Goal: Task Accomplishment & Management: Use online tool/utility

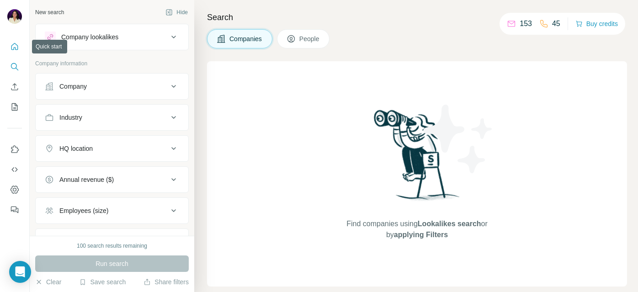
click at [15, 47] on icon "Quick start" at bounding box center [14, 46] width 7 height 7
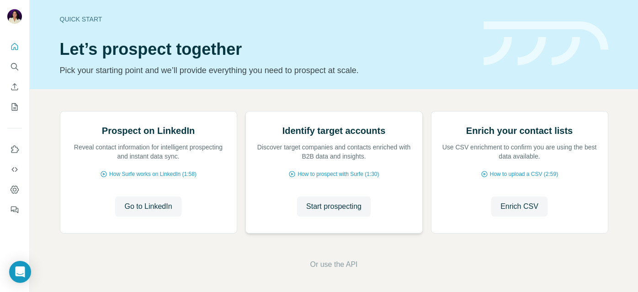
scroll to position [78, 0]
click at [137, 212] on span "Go to LinkedIn" at bounding box center [147, 206] width 47 height 11
click at [17, 104] on icon "My lists" at bounding box center [14, 106] width 9 height 9
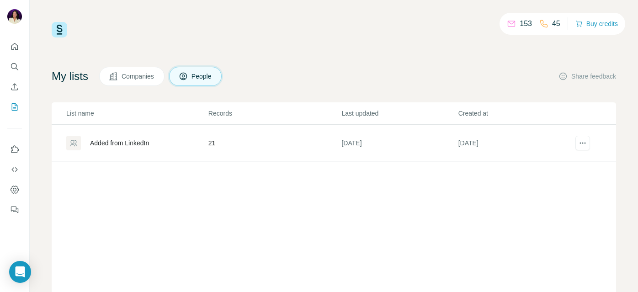
click at [146, 141] on div "Added from LinkedIn" at bounding box center [119, 142] width 59 height 9
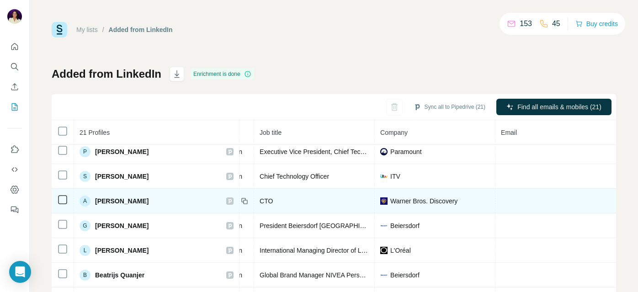
scroll to position [301, 0]
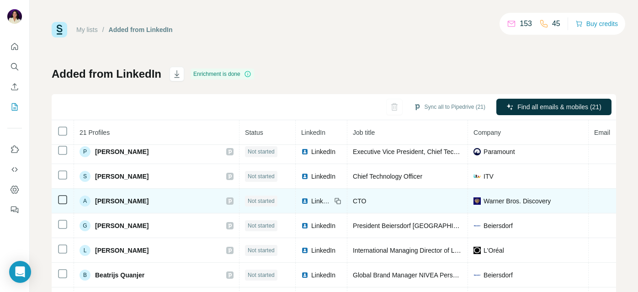
click at [104, 205] on span "[PERSON_NAME]" at bounding box center [121, 200] width 53 height 9
click at [108, 200] on span "[PERSON_NAME]" at bounding box center [121, 200] width 53 height 9
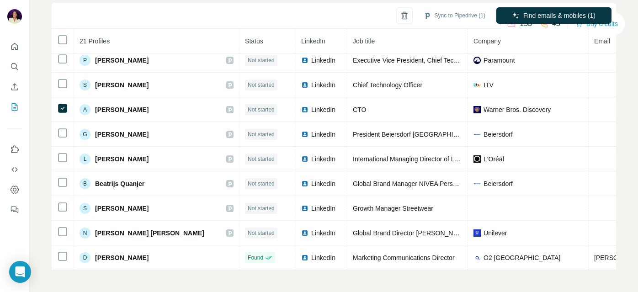
click at [182, 274] on div "My lists / Added from LinkedIn 153 45 Buy credits Added from LinkedIn Enrichmen…" at bounding box center [334, 146] width 608 height 292
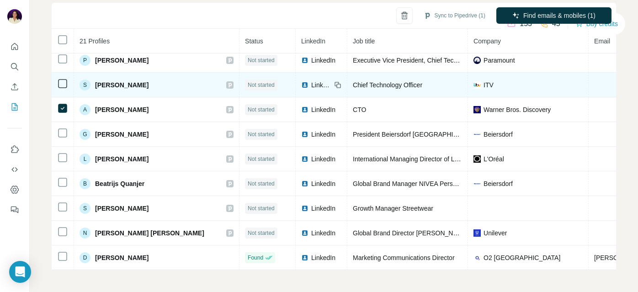
scroll to position [0, 0]
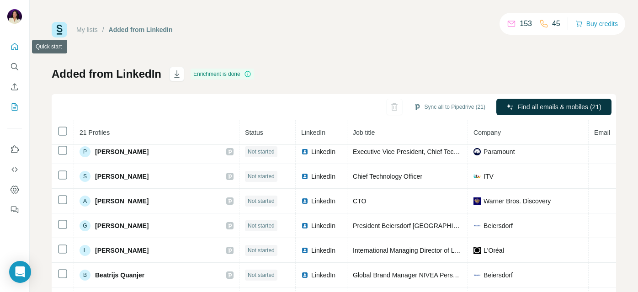
click at [11, 48] on icon "Quick start" at bounding box center [14, 46] width 9 height 9
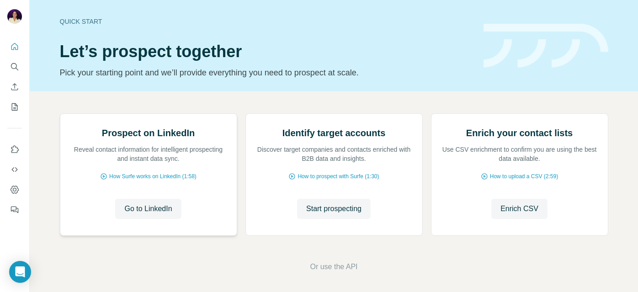
scroll to position [101, 0]
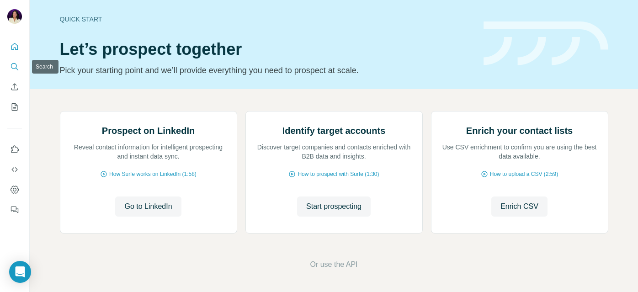
click at [17, 67] on icon "Search" at bounding box center [14, 66] width 9 height 9
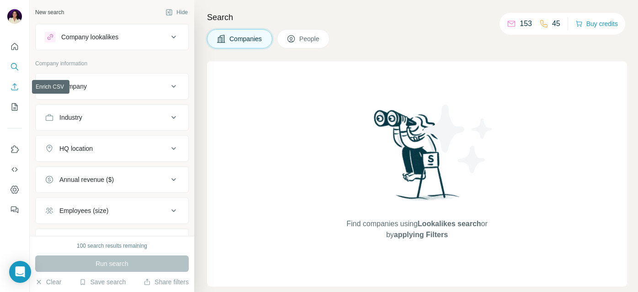
click at [17, 90] on icon "Enrich CSV" at bounding box center [14, 86] width 9 height 9
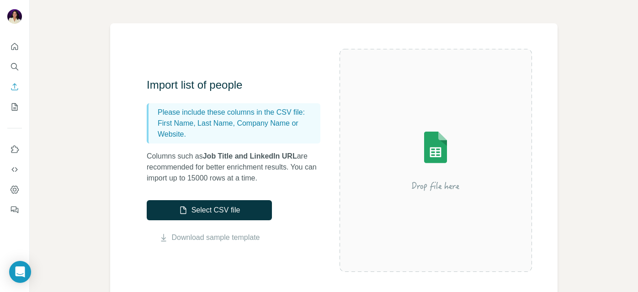
scroll to position [53, 0]
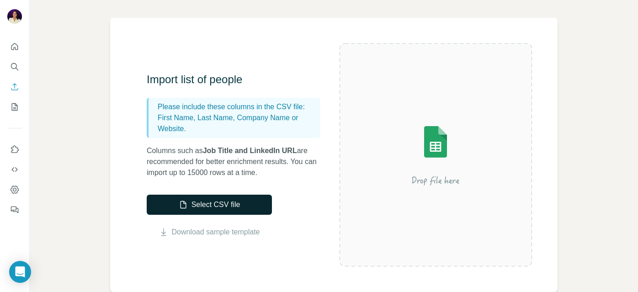
click at [186, 203] on button "Select CSV file" at bounding box center [209, 205] width 125 height 20
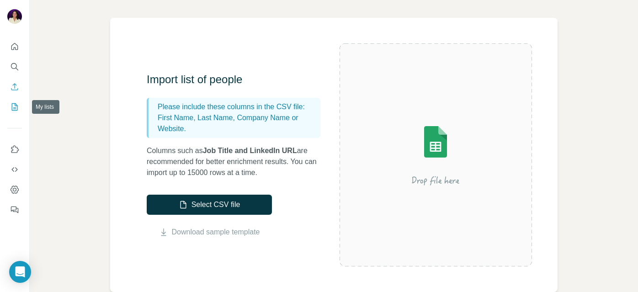
click at [18, 110] on icon "My lists" at bounding box center [14, 106] width 9 height 9
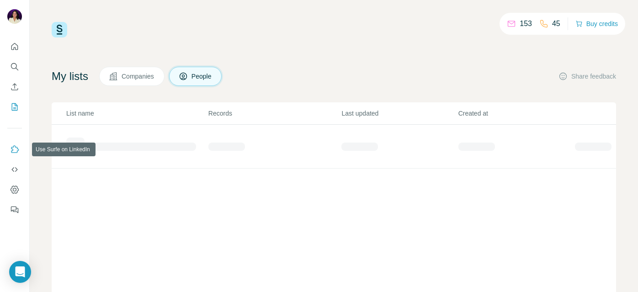
click at [13, 150] on icon "Use Surfe on LinkedIn" at bounding box center [14, 149] width 9 height 9
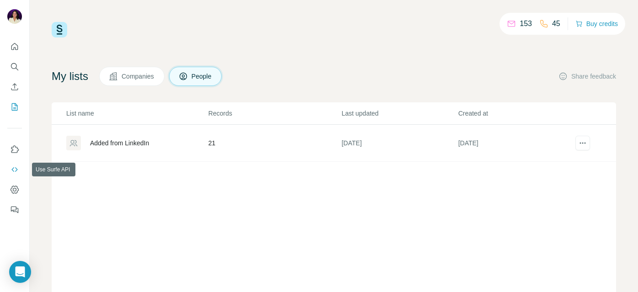
click at [15, 169] on icon "Use Surfe API" at bounding box center [14, 169] width 9 height 9
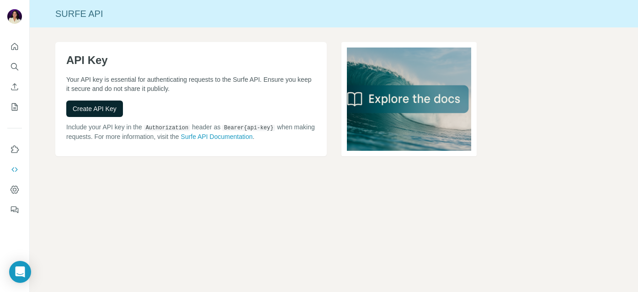
click at [88, 108] on span "Create API Key" at bounding box center [95, 108] width 44 height 9
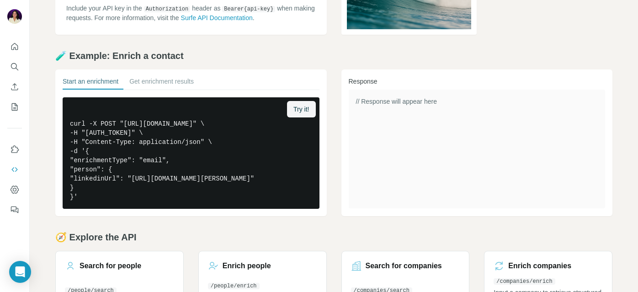
scroll to position [101, 0]
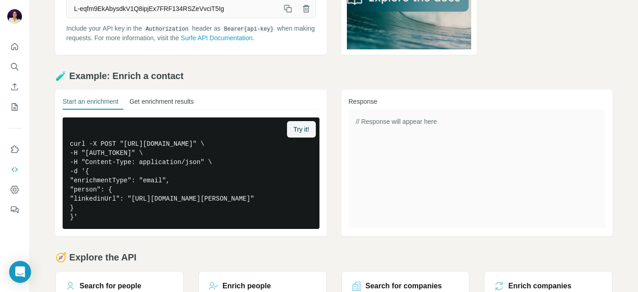
click at [174, 100] on button "Get enrichment results" at bounding box center [161, 103] width 64 height 13
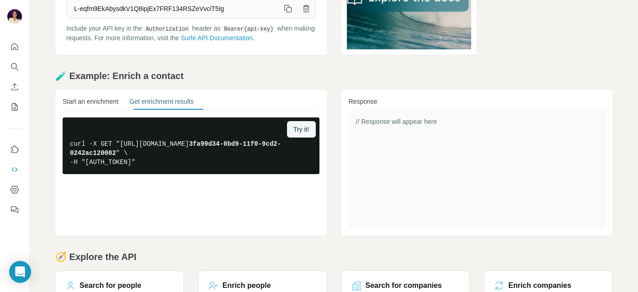
click at [95, 104] on button "Start an enrichment" at bounding box center [91, 103] width 56 height 13
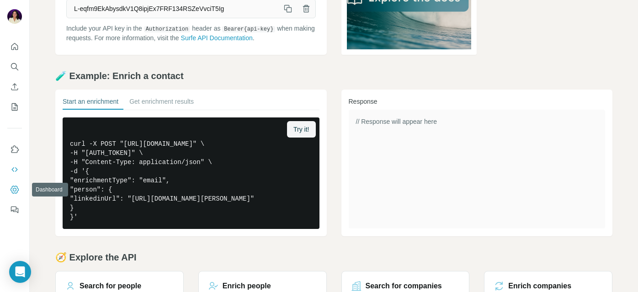
click at [16, 187] on icon "Dashboard" at bounding box center [14, 189] width 9 height 9
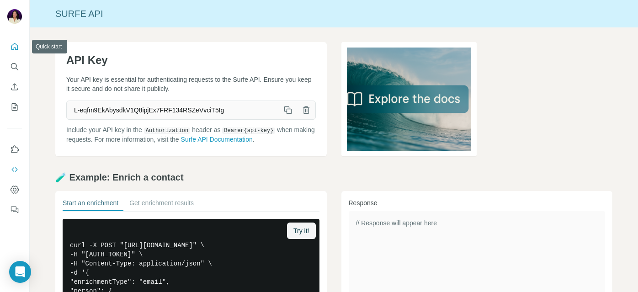
click at [18, 48] on icon "Quick start" at bounding box center [14, 46] width 9 height 9
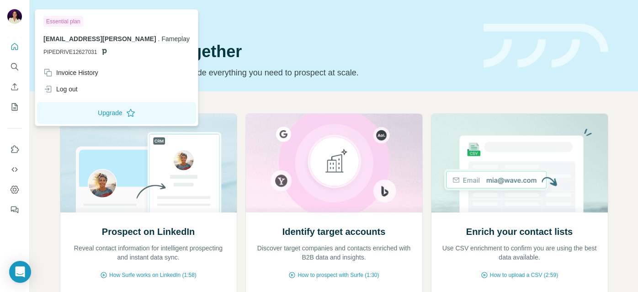
click at [17, 16] on img at bounding box center [14, 16] width 15 height 15
click at [59, 20] on div "Essential plan" at bounding box center [63, 21] width 40 height 11
click at [64, 37] on span "[EMAIL_ADDRESS][PERSON_NAME]" at bounding box center [99, 38] width 113 height 7
click at [7, 40] on button "Quick start" at bounding box center [14, 46] width 15 height 16
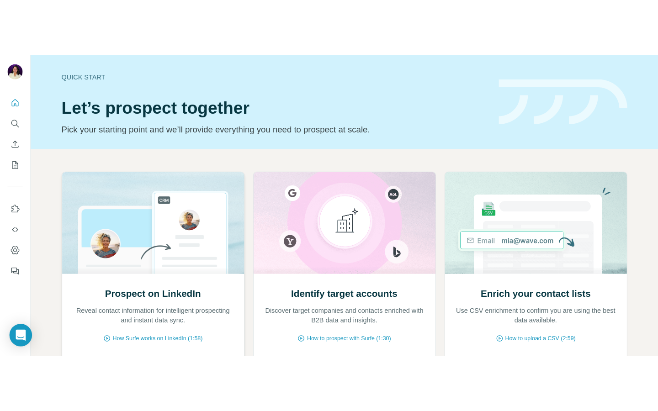
scroll to position [101, 0]
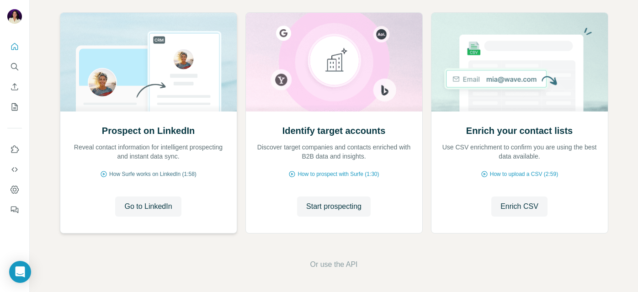
click at [180, 172] on span "How Surfe works on LinkedIn (1:58)" at bounding box center [152, 174] width 87 height 8
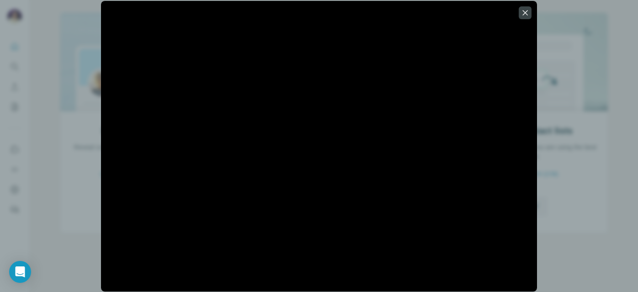
click at [91, 226] on div at bounding box center [319, 146] width 638 height 292
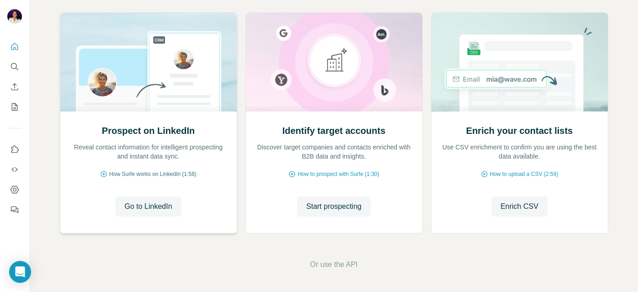
click at [166, 173] on span "How Surfe works on LinkedIn (1:58)" at bounding box center [152, 174] width 87 height 8
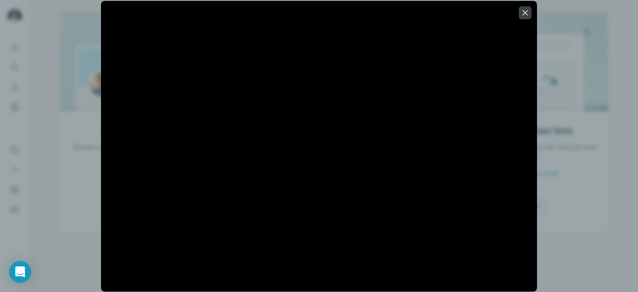
scroll to position [0, 0]
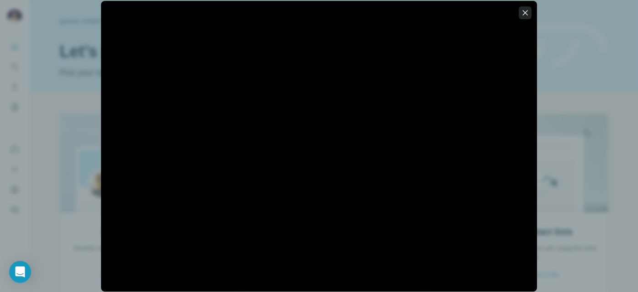
click at [524, 13] on icon "button" at bounding box center [524, 12] width 9 height 9
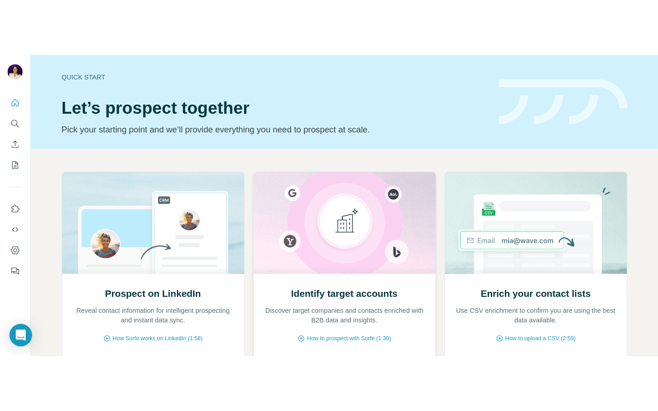
scroll to position [101, 0]
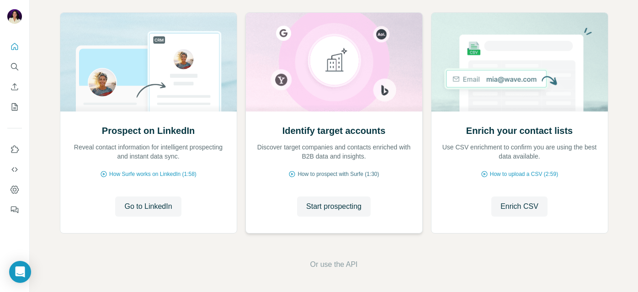
click at [346, 173] on span "How to prospect with Surfe (1:30)" at bounding box center [337, 174] width 81 height 8
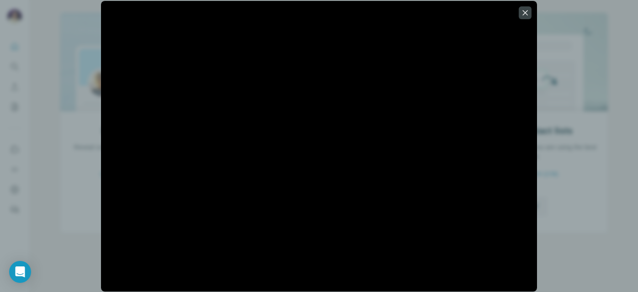
scroll to position [0, 0]
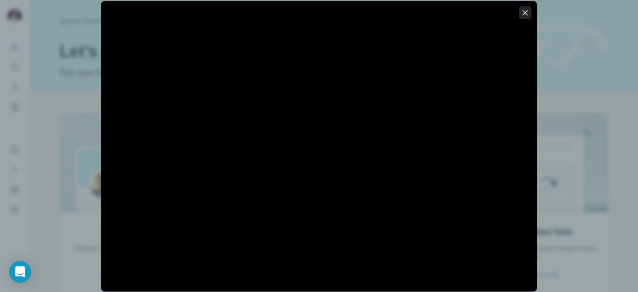
click at [522, 11] on icon "button" at bounding box center [524, 12] width 9 height 9
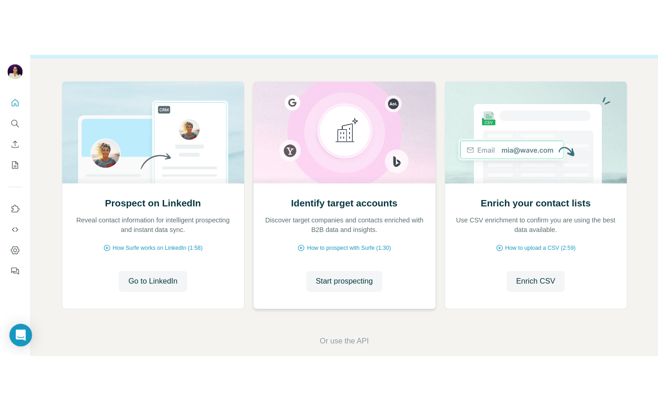
scroll to position [88, 0]
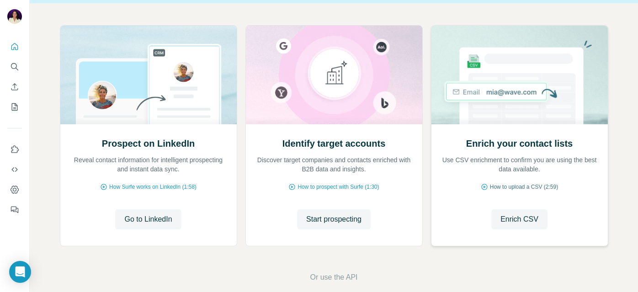
click at [522, 186] on span "How to upload a CSV (2:59)" at bounding box center [524, 187] width 68 height 8
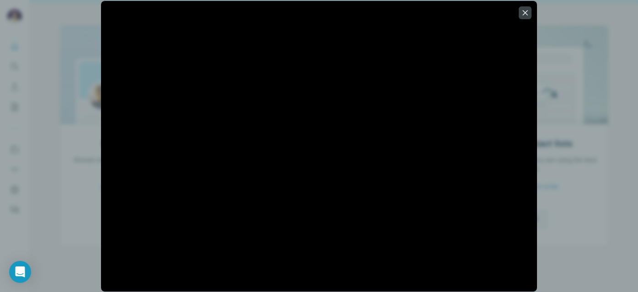
scroll to position [0, 0]
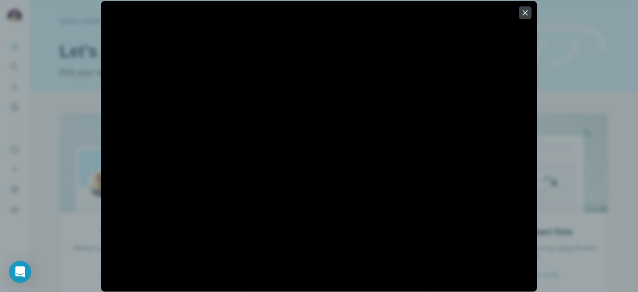
click at [565, 169] on div at bounding box center [319, 146] width 638 height 292
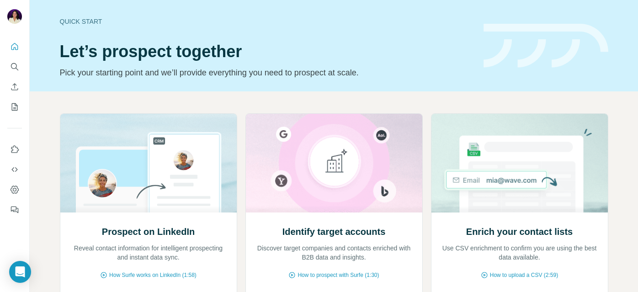
click at [88, 22] on div "Quick start" at bounding box center [266, 21] width 412 height 9
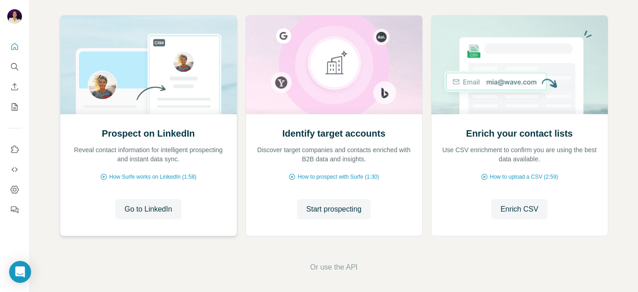
scroll to position [101, 0]
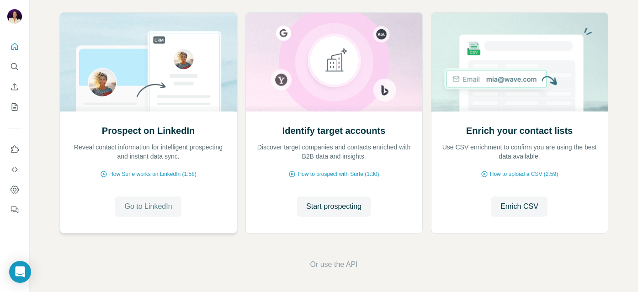
click at [139, 207] on span "Go to LinkedIn" at bounding box center [147, 206] width 47 height 11
click at [14, 190] on icon "Dashboard" at bounding box center [14, 189] width 9 height 9
click at [18, 107] on icon "My lists" at bounding box center [14, 106] width 9 height 9
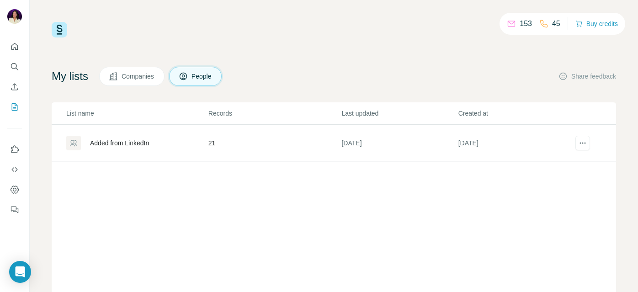
click at [80, 149] on div at bounding box center [73, 143] width 15 height 15
click at [515, 143] on td "[DATE]" at bounding box center [516, 143] width 116 height 37
click at [585, 142] on icon "actions" at bounding box center [582, 142] width 9 height 9
click at [536, 137] on td "[DATE]" at bounding box center [516, 143] width 116 height 37
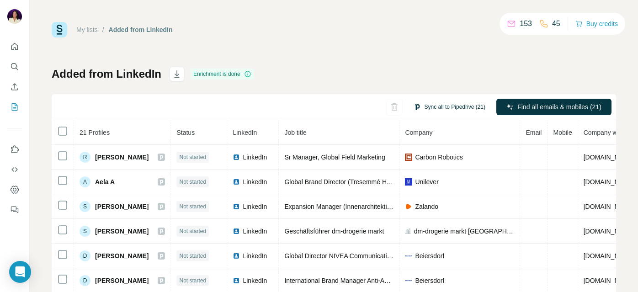
click at [457, 108] on button "Sync all to Pipedrive (21)" at bounding box center [449, 107] width 84 height 14
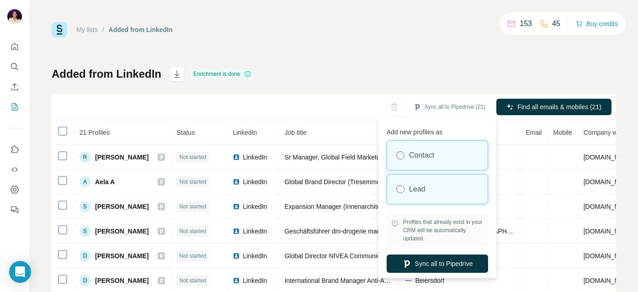
click at [431, 185] on div "Lead" at bounding box center [437, 188] width 100 height 29
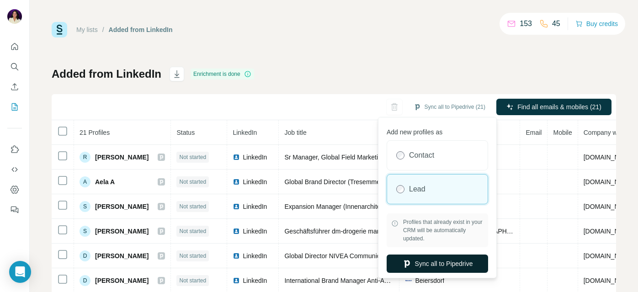
click at [427, 260] on button "Sync all to Pipedrive" at bounding box center [436, 263] width 101 height 18
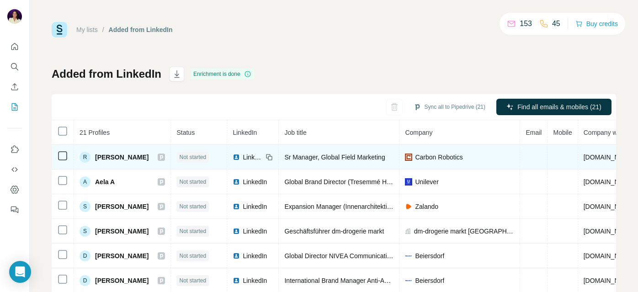
click at [113, 160] on span "[PERSON_NAME]" at bounding box center [121, 157] width 53 height 9
click at [245, 158] on span "LinkedIn" at bounding box center [252, 157] width 20 height 9
